Goal: Transaction & Acquisition: Purchase product/service

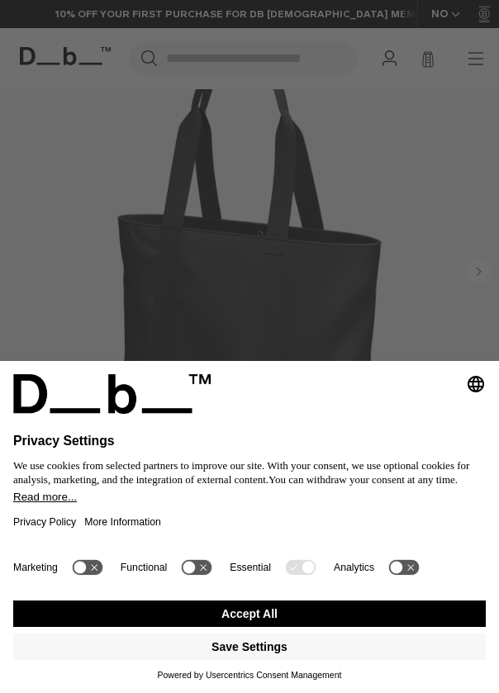
click at [264, 609] on button "Accept All" at bounding box center [249, 614] width 473 height 26
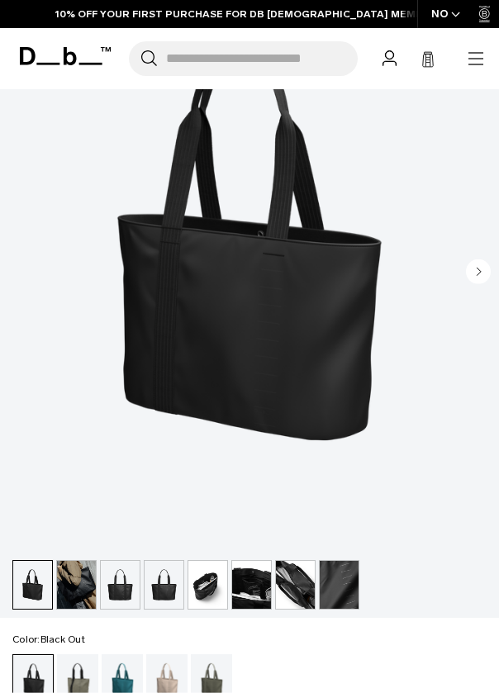
scroll to position [489, 0]
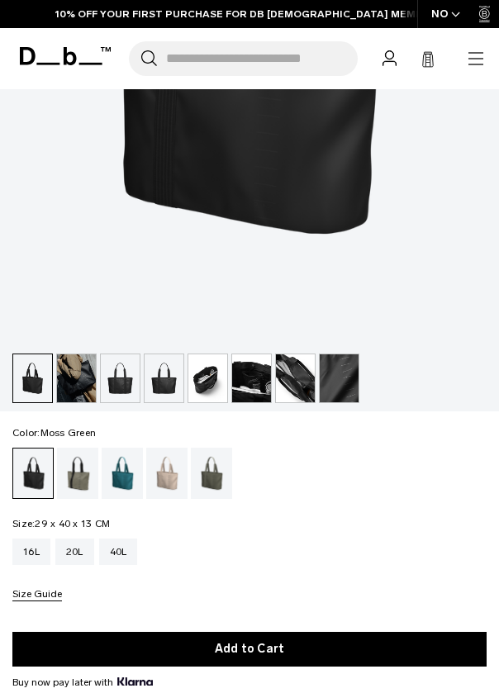
click at [214, 470] on div "Moss Green" at bounding box center [212, 473] width 42 height 51
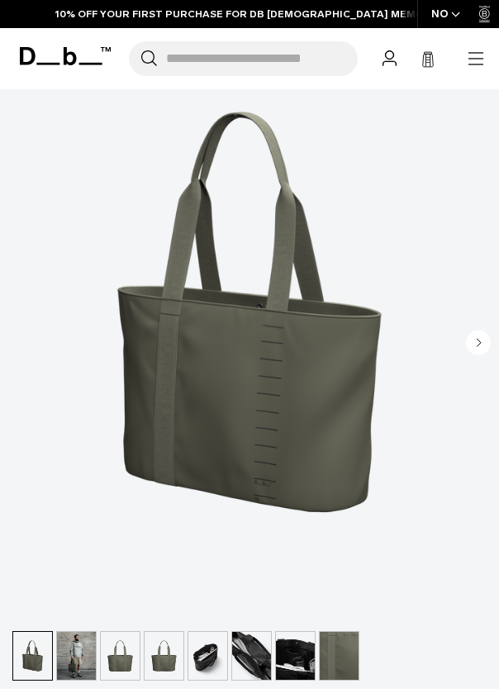
click at [479, 347] on circle "Next slide" at bounding box center [478, 343] width 25 height 25
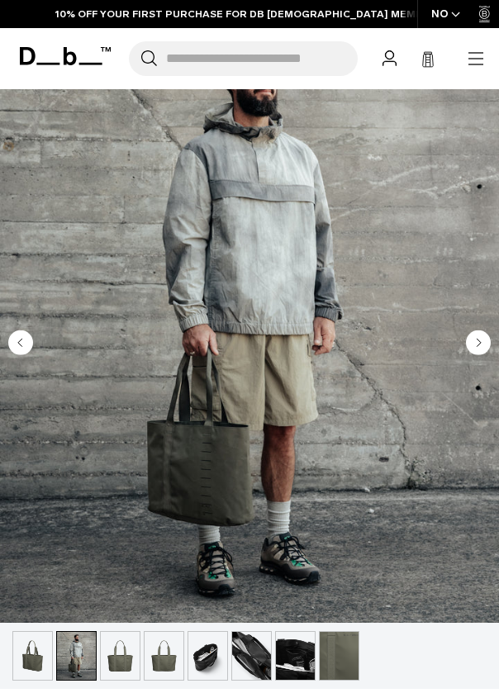
click at [479, 347] on circle "Next slide" at bounding box center [478, 343] width 25 height 25
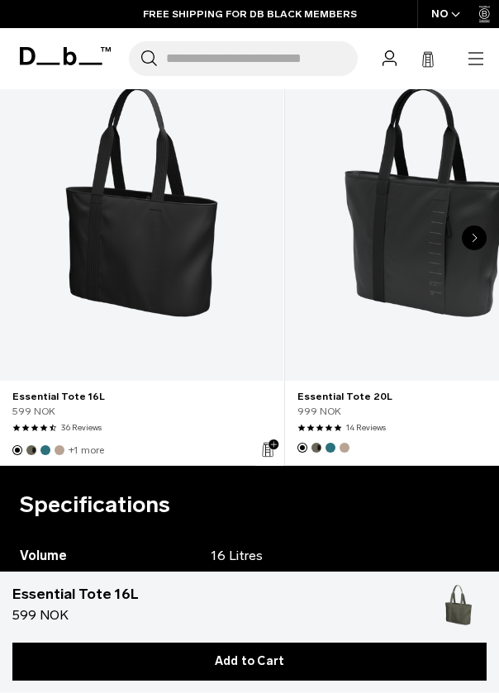
scroll to position [1473, 0]
click at [377, 279] on link "Essential Tote 20L" at bounding box center [426, 201] width 283 height 359
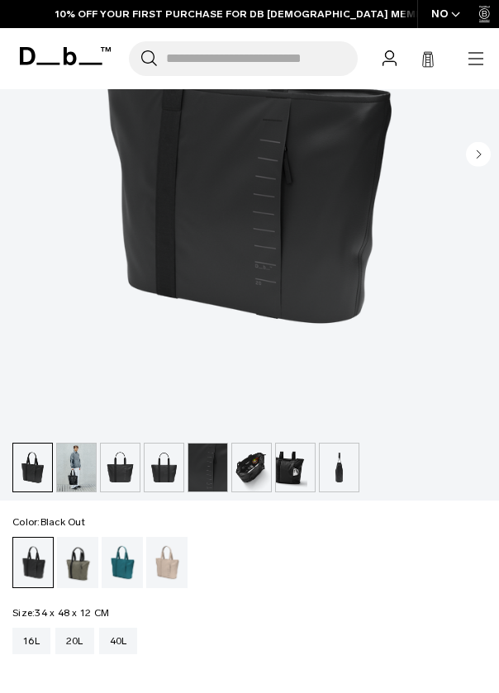
scroll to position [424, 0]
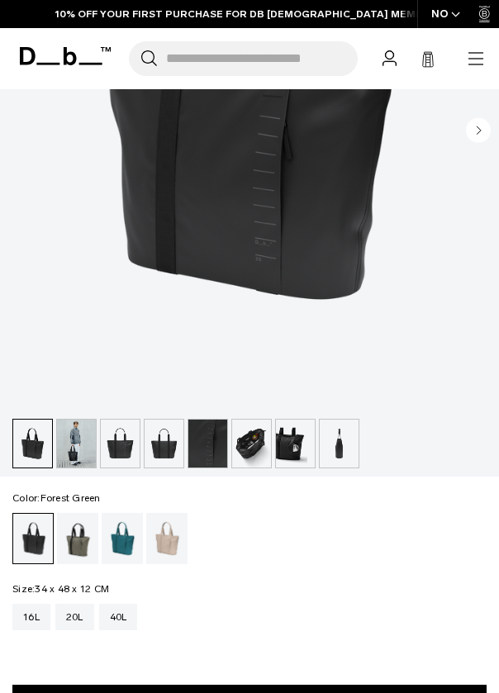
click at [72, 541] on div "Forest Green" at bounding box center [78, 538] width 42 height 51
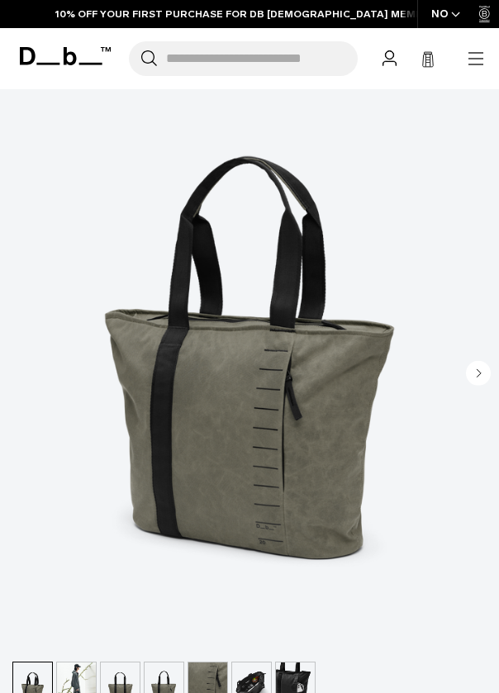
scroll to position [257, 0]
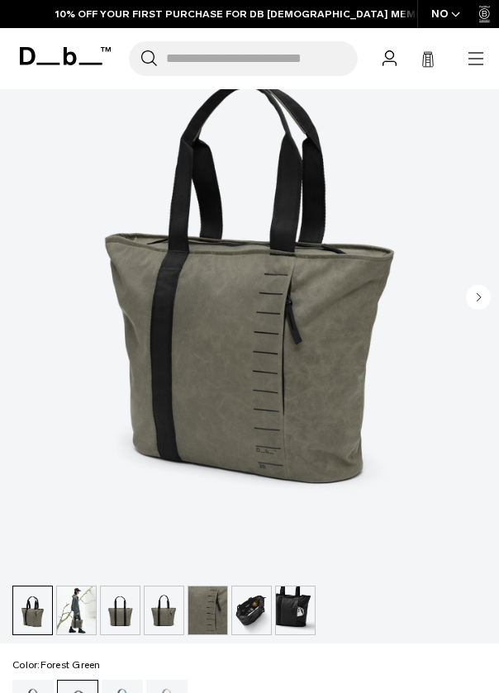
click at [480, 297] on icon "Next slide" at bounding box center [480, 296] width 4 height 7
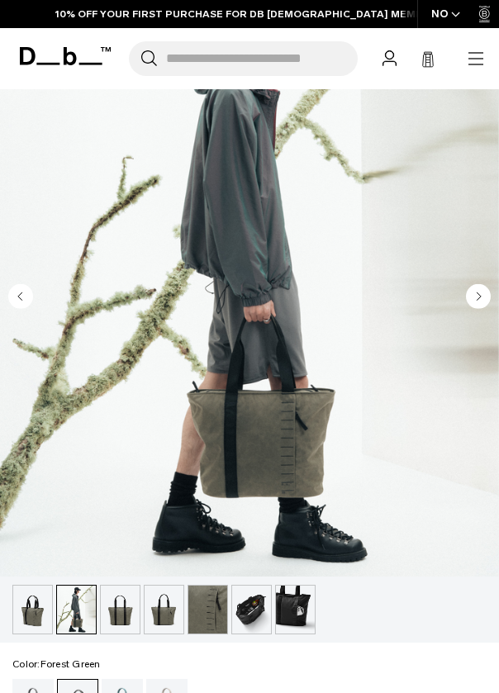
click at [480, 297] on icon "Next slide" at bounding box center [480, 296] width 4 height 7
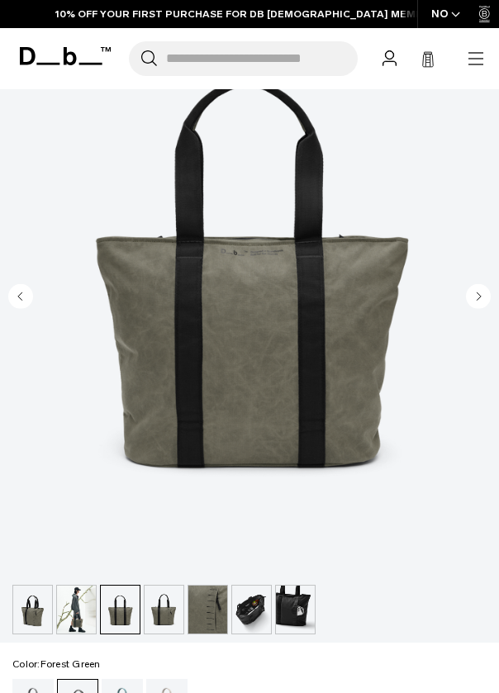
click at [480, 298] on icon "Next slide" at bounding box center [480, 296] width 4 height 7
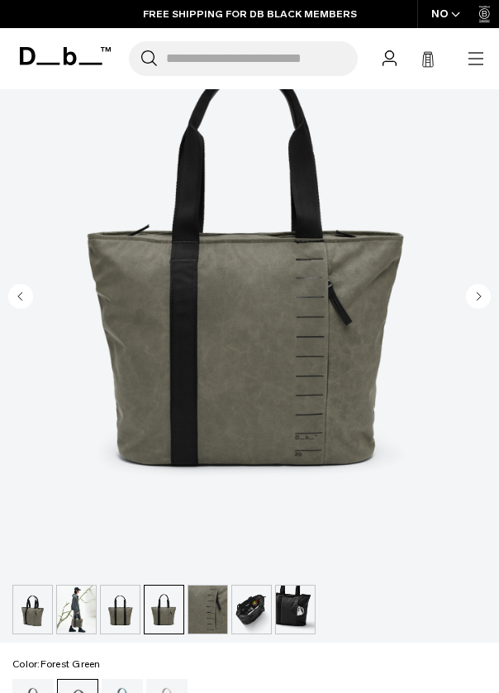
click at [480, 298] on circle "Next slide" at bounding box center [478, 296] width 25 height 25
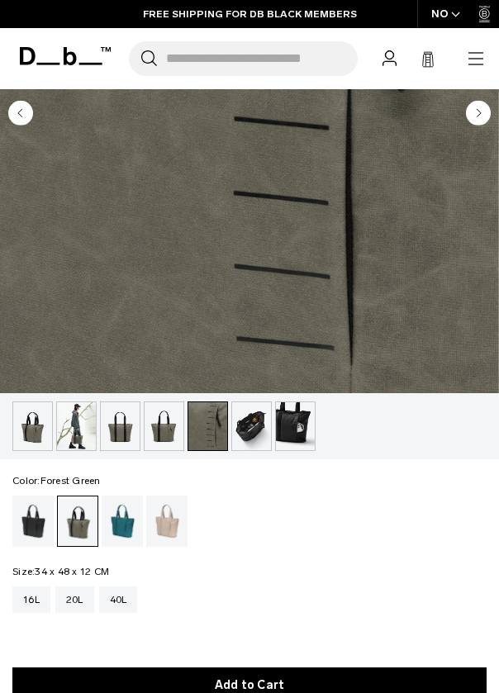
scroll to position [469, 0]
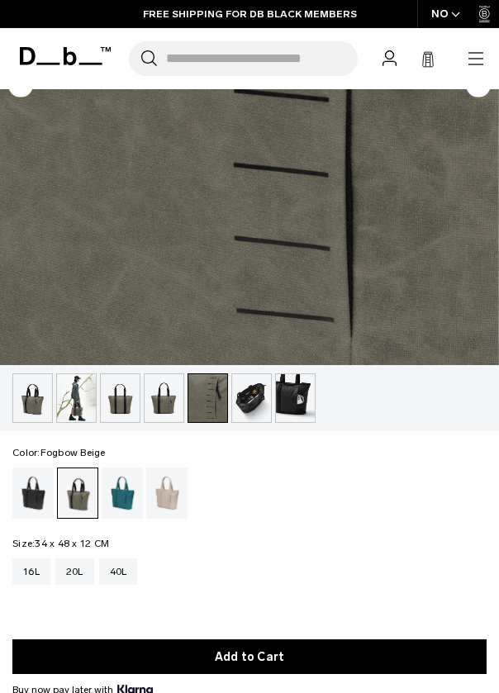
click at [178, 500] on div "Fogbow Beige" at bounding box center [167, 493] width 42 height 51
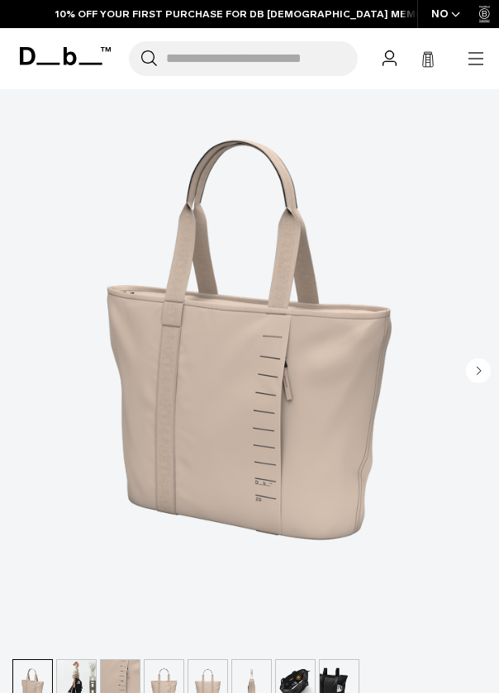
scroll to position [468, 0]
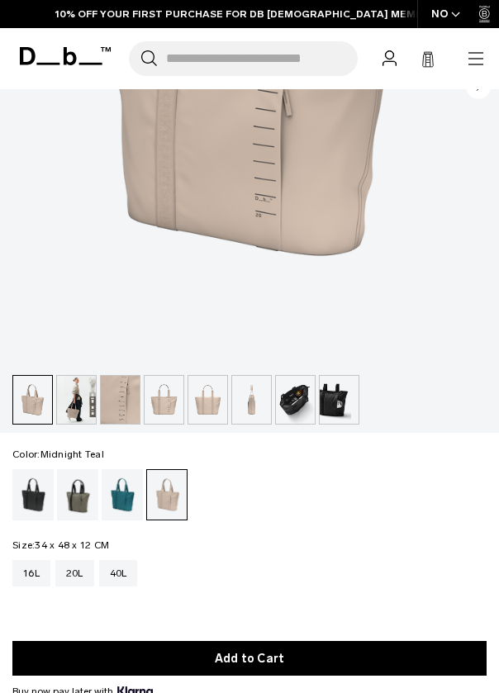
click at [116, 500] on div "Midnight Teal" at bounding box center [123, 494] width 42 height 51
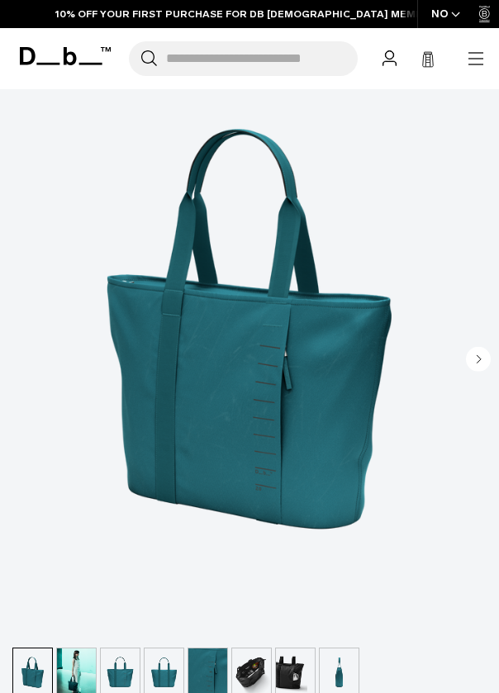
click at [477, 363] on circle "Next slide" at bounding box center [478, 359] width 25 height 25
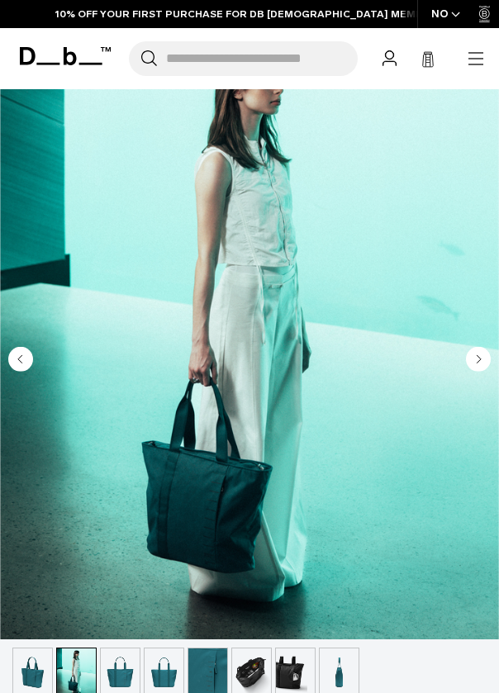
click at [477, 364] on circle "Next slide" at bounding box center [478, 359] width 25 height 25
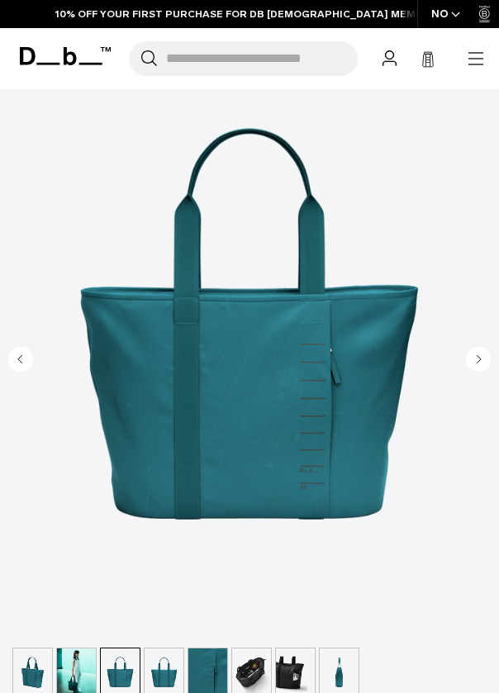
click at [477, 364] on circle "Next slide" at bounding box center [478, 359] width 25 height 25
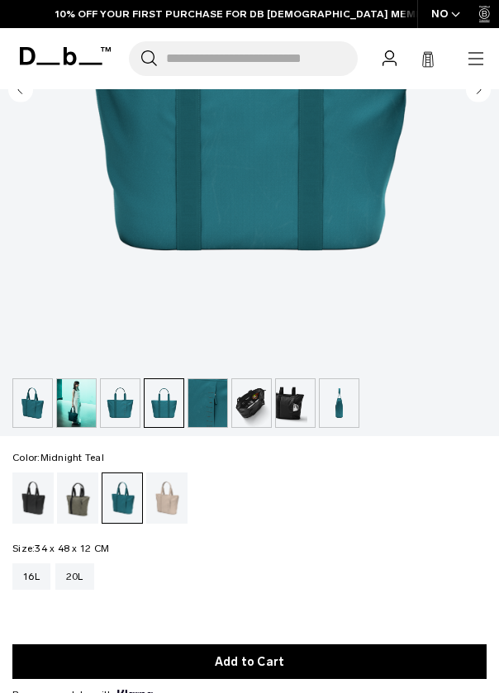
scroll to position [520, 0]
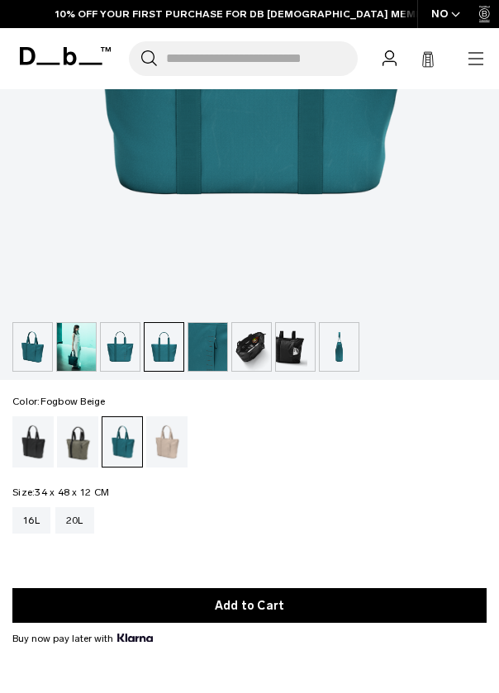
click at [171, 441] on div "Fogbow Beige" at bounding box center [167, 442] width 42 height 51
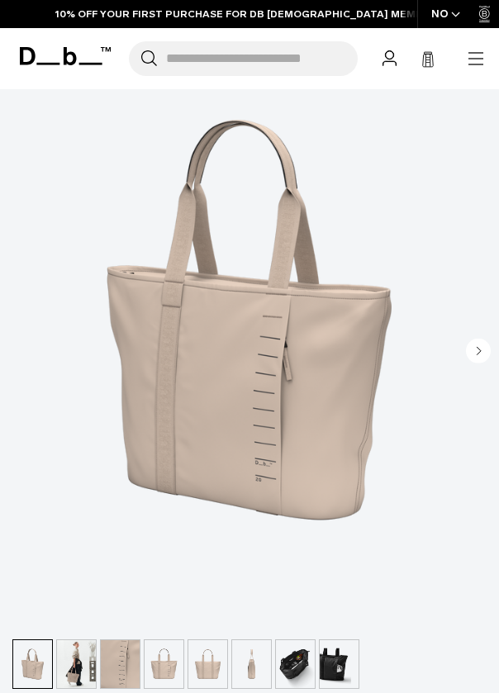
click at [478, 350] on icon "Next slide" at bounding box center [480, 350] width 4 height 7
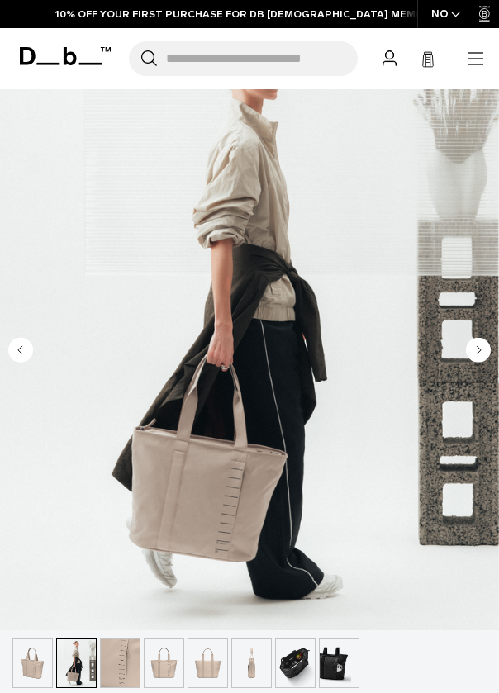
click at [478, 350] on icon "Next slide" at bounding box center [480, 349] width 4 height 7
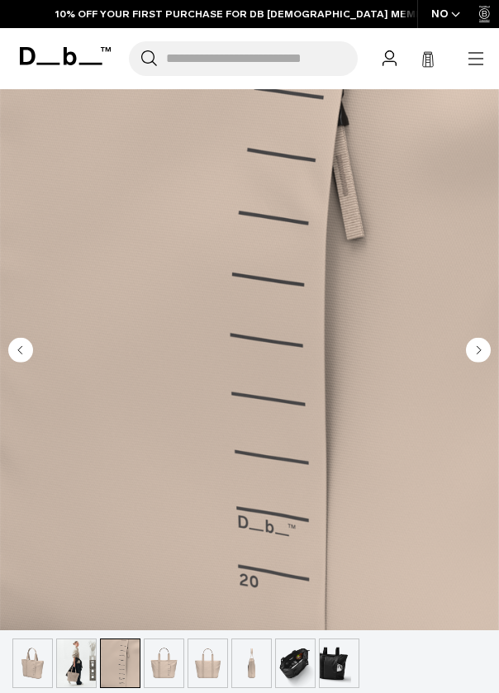
click at [478, 350] on icon "Next slide" at bounding box center [480, 349] width 4 height 7
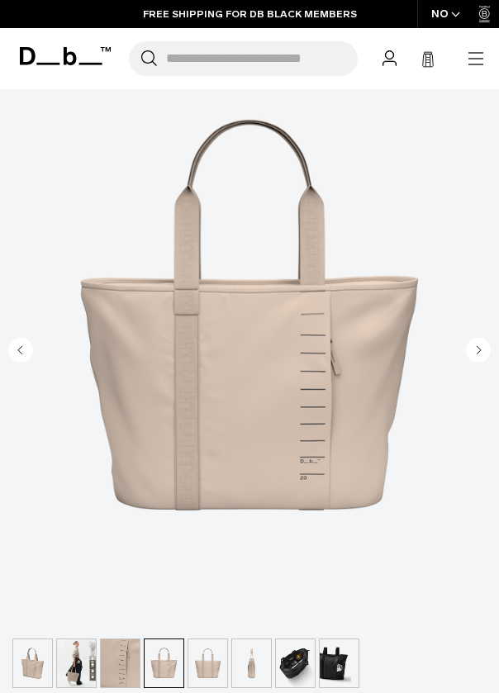
click at [478, 350] on icon "Next slide" at bounding box center [480, 349] width 4 height 7
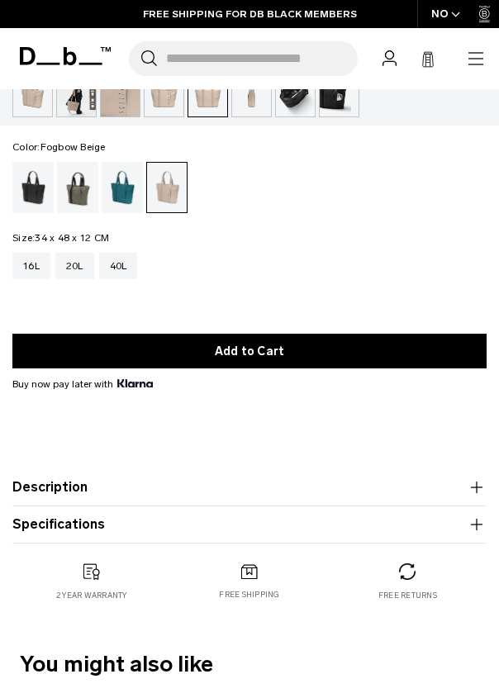
scroll to position [575, 0]
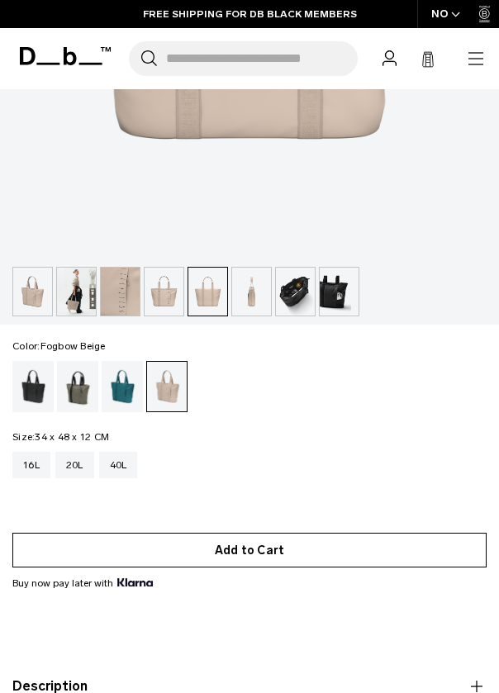
click at [257, 554] on button "Add to Cart" at bounding box center [249, 550] width 474 height 35
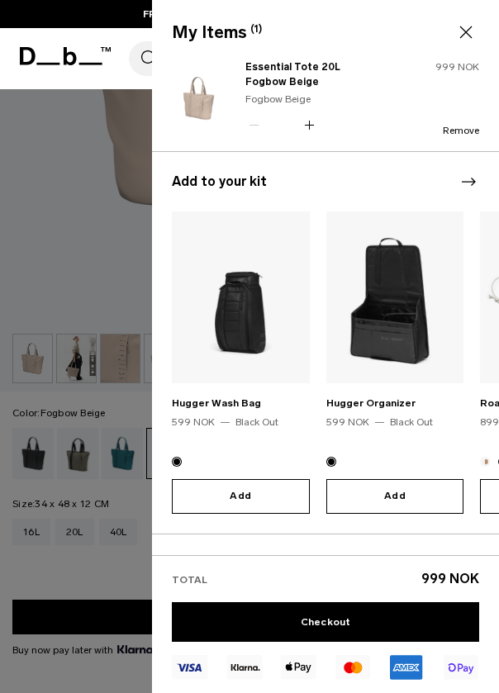
scroll to position [506, 0]
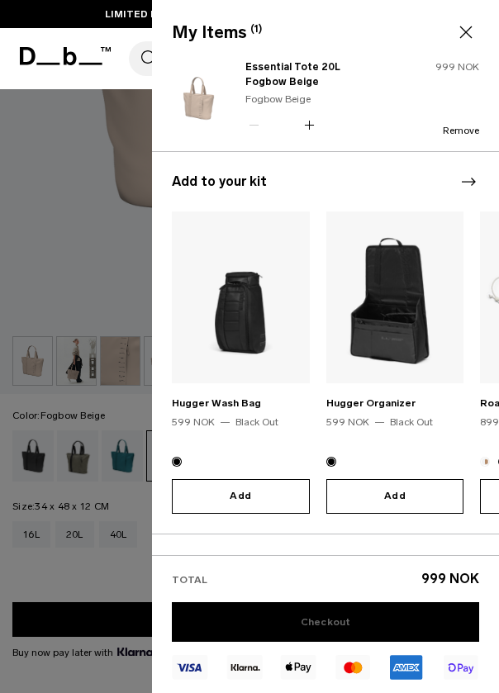
click at [337, 624] on link "Checkout" at bounding box center [325, 622] width 307 height 40
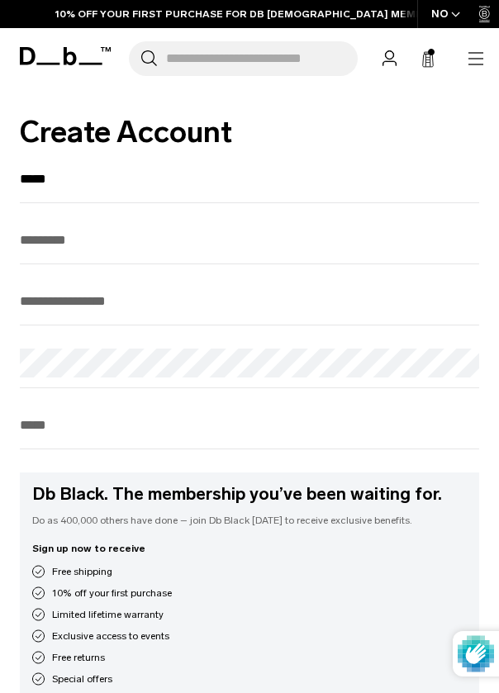
type input "*****"
type input "*********"
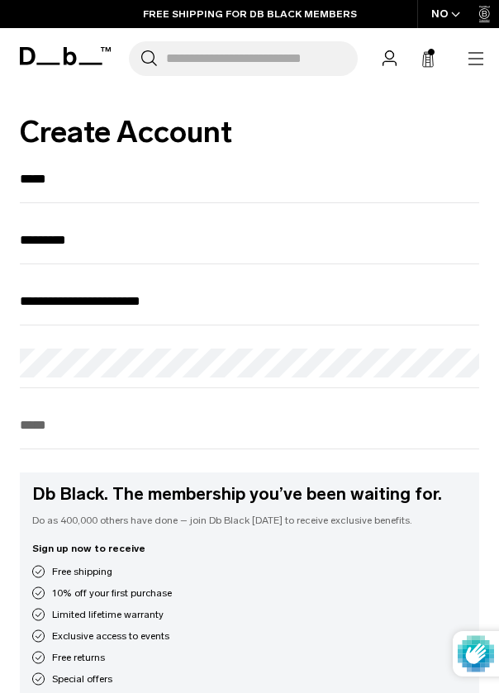
type input "**********"
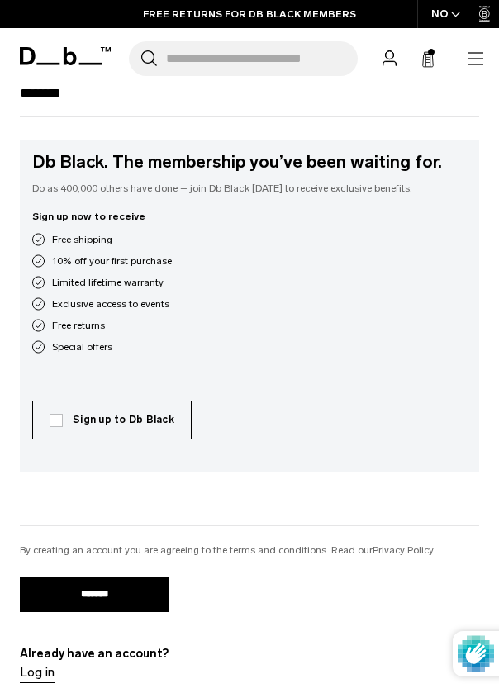
scroll to position [340, 0]
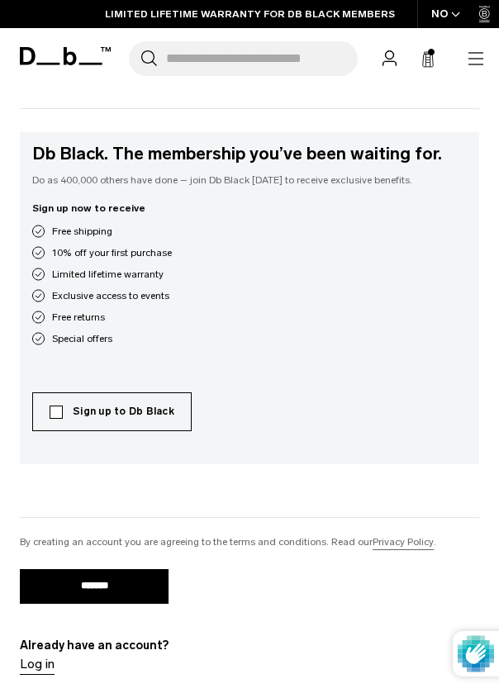
type input "********"
click at [55, 414] on label "Sign up to Db Black" at bounding box center [112, 411] width 125 height 15
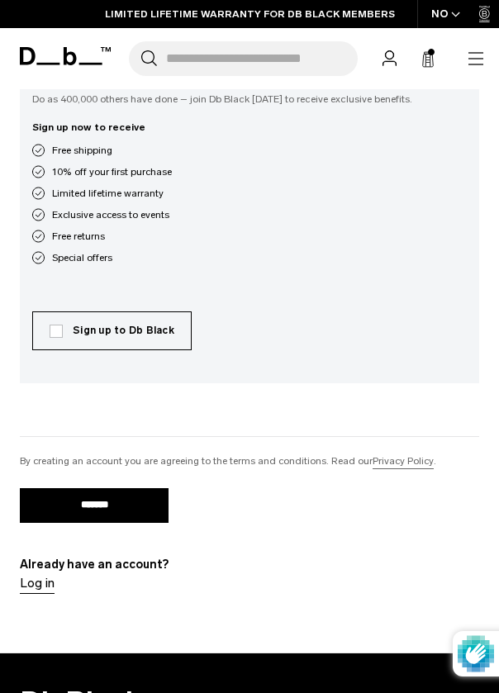
click at [63, 507] on input "*******" at bounding box center [94, 505] width 149 height 35
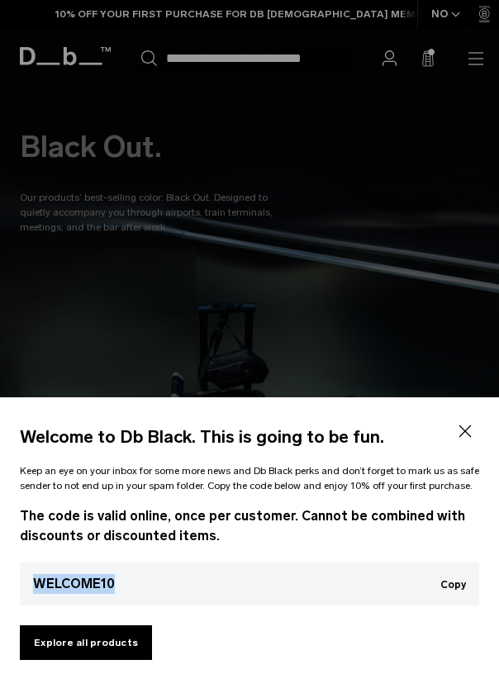
drag, startPoint x: 31, startPoint y: 583, endPoint x: 179, endPoint y: 583, distance: 147.9
click at [179, 583] on div "WELCOME10 Copy Copied to clipboard" at bounding box center [250, 584] width 460 height 43
copy div "WELCOME10"
click at [467, 434] on icon at bounding box center [466, 432] width 12 height 12
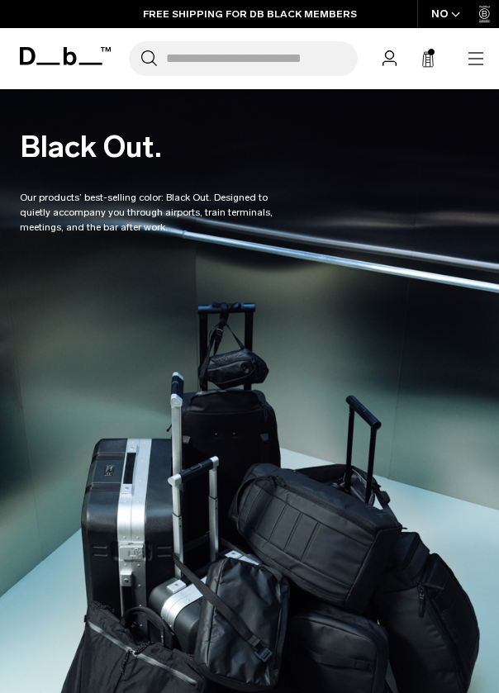
click at [427, 60] on icon at bounding box center [427, 59] width 13 height 17
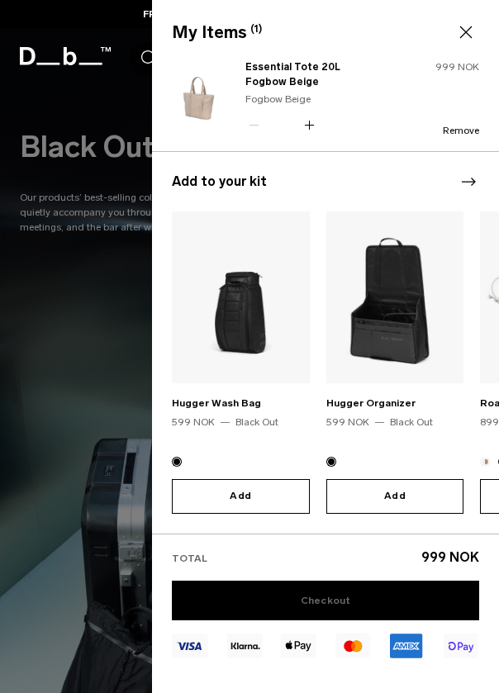
click at [303, 602] on link "Checkout" at bounding box center [325, 601] width 307 height 40
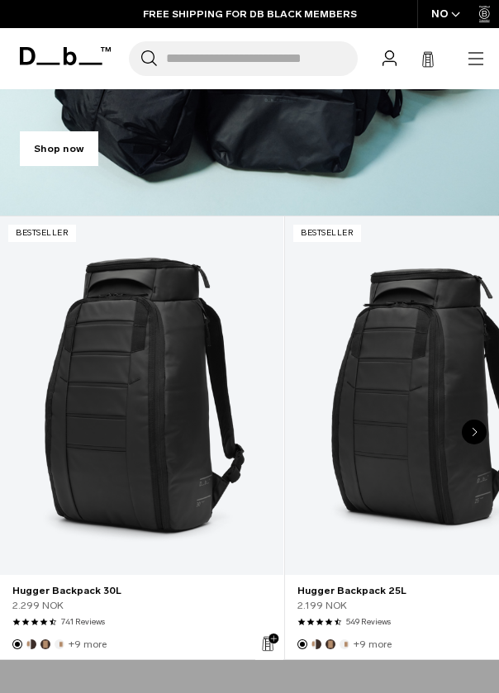
scroll to position [629, 0]
click at [474, 432] on icon "Next slide" at bounding box center [475, 432] width 6 height 10
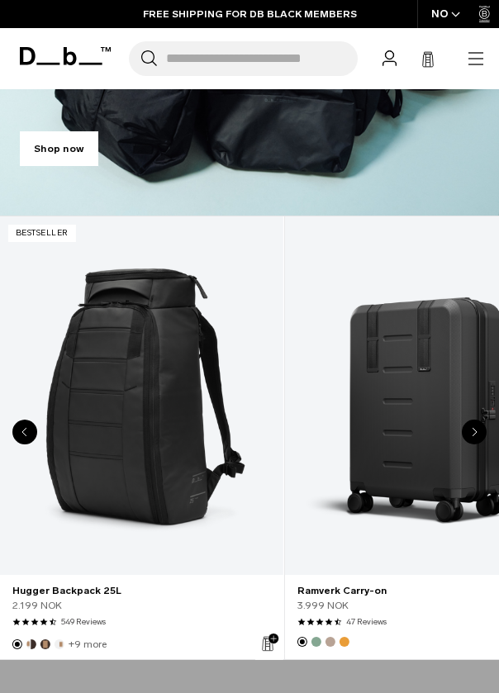
click at [474, 433] on icon "Next slide" at bounding box center [475, 432] width 6 height 10
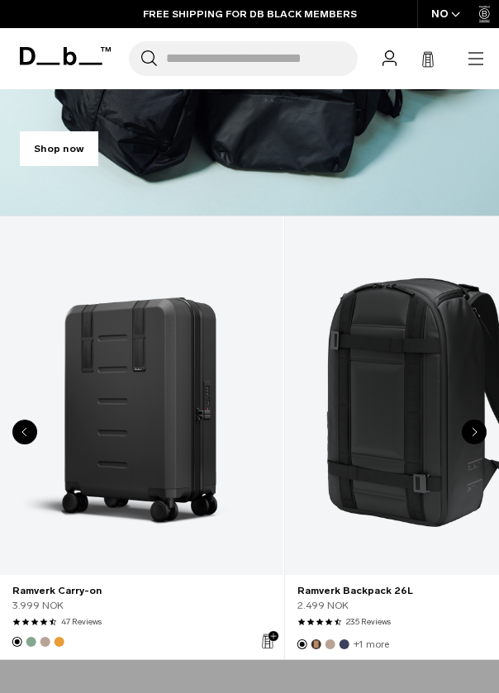
click at [474, 433] on icon "Next slide" at bounding box center [475, 432] width 6 height 10
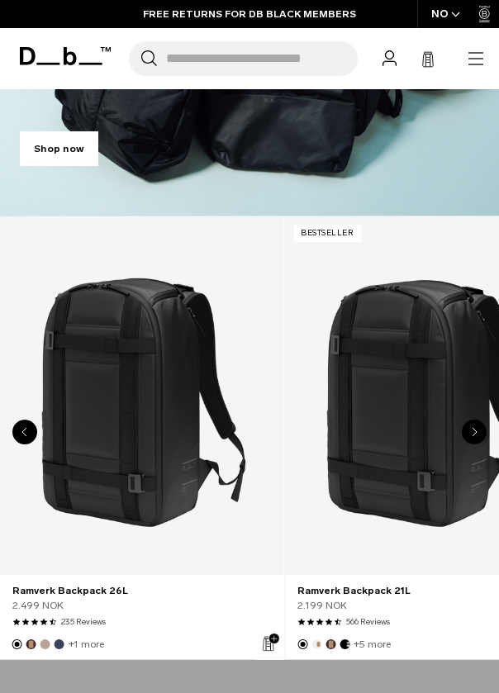
click at [474, 433] on icon "Next slide" at bounding box center [475, 432] width 6 height 10
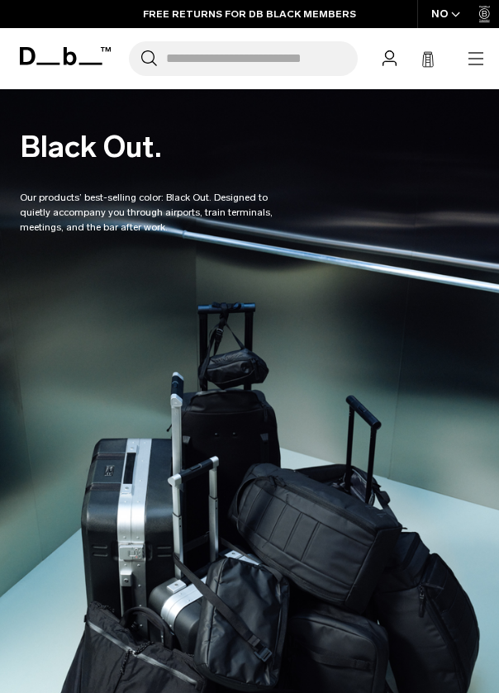
scroll to position [0, 0]
click at [469, 64] on icon "button" at bounding box center [476, 64] width 15 height 1
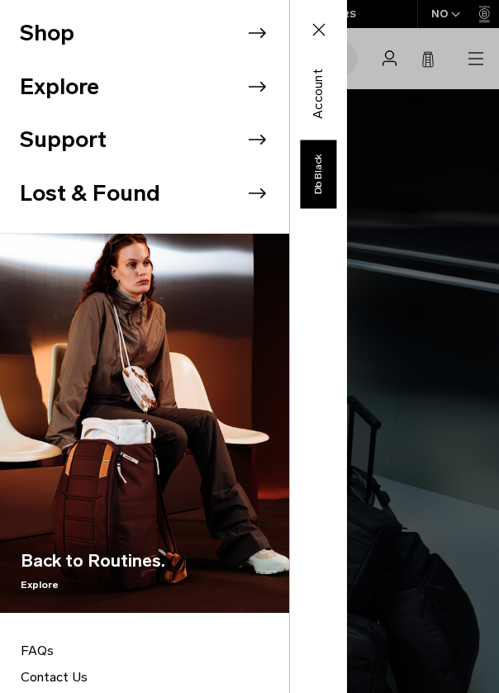
click at [195, 21] on li "Shop" at bounding box center [154, 34] width 269 height 54
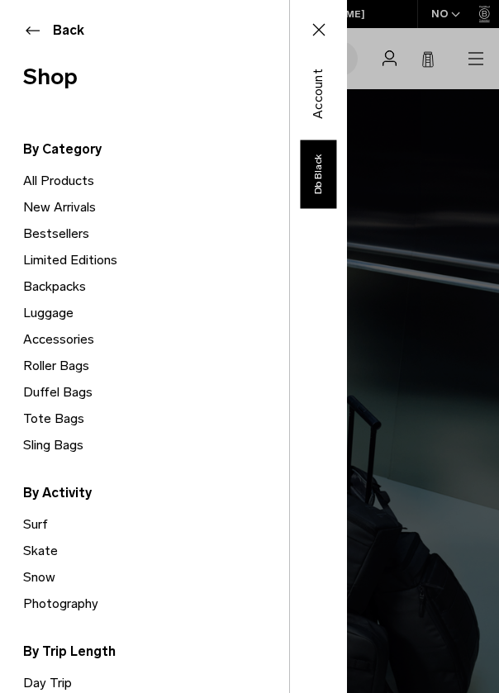
click at [45, 336] on link "Accessories" at bounding box center [156, 339] width 266 height 26
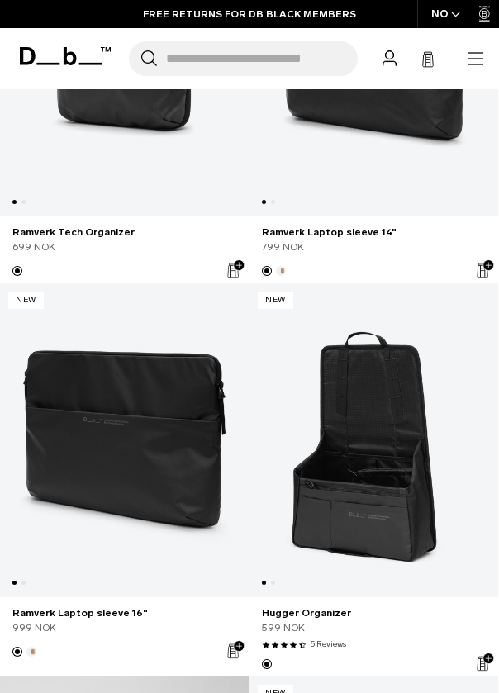
scroll to position [745, 0]
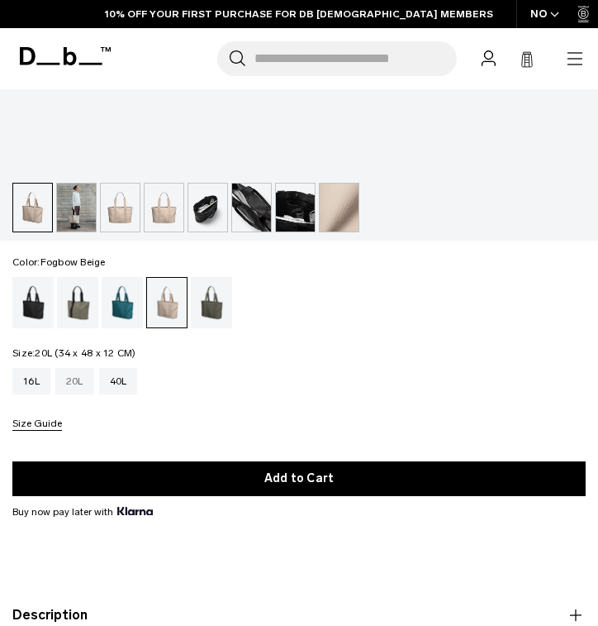
click at [79, 387] on div "20L" at bounding box center [74, 381] width 39 height 26
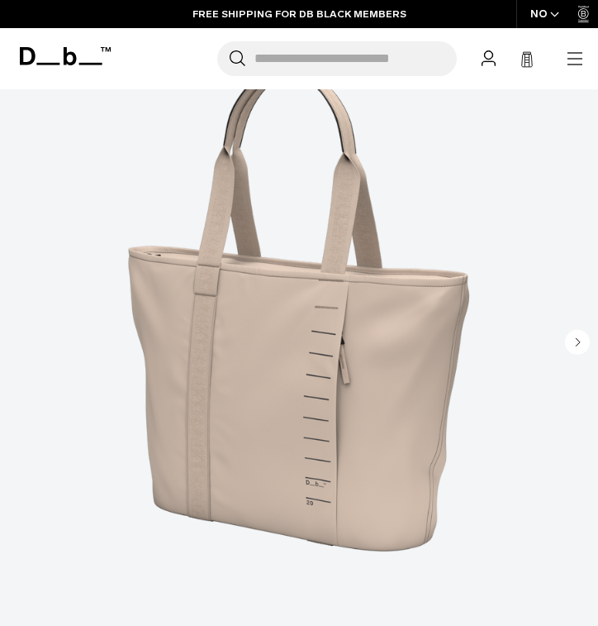
scroll to position [274, 0]
